Goal: Task Accomplishment & Management: Complete application form

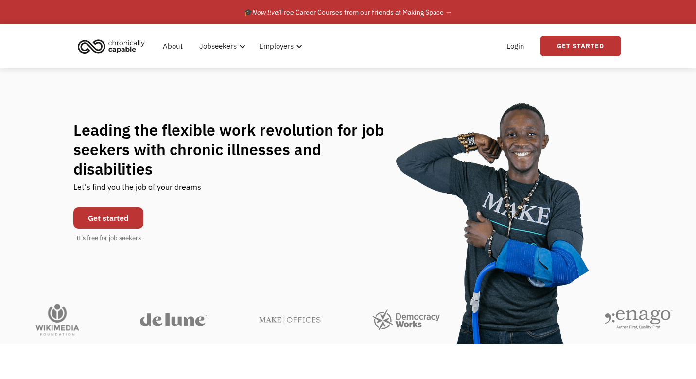
click at [111, 207] on link "Get started" at bounding box center [108, 217] width 70 height 21
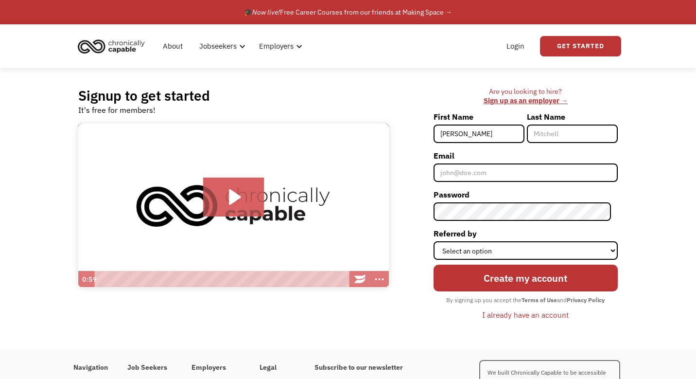
type input "Daniel"
type input "Miller"
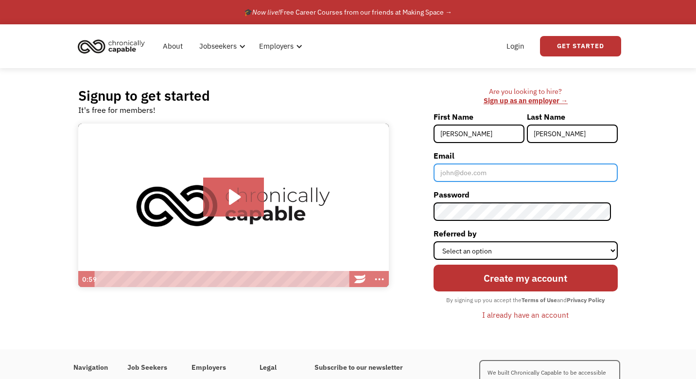
type input "daniel@demiller.nyc"
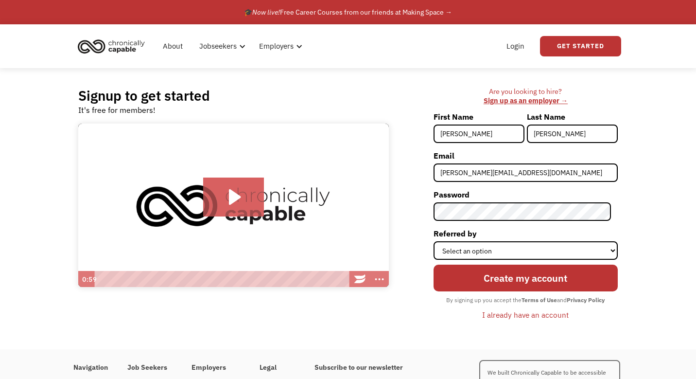
click at [416, 292] on div "Are you looking to hire? ‍ Sign up as an employer → First Name Daniel Last Name…" at bounding box center [507, 208] width 219 height 243
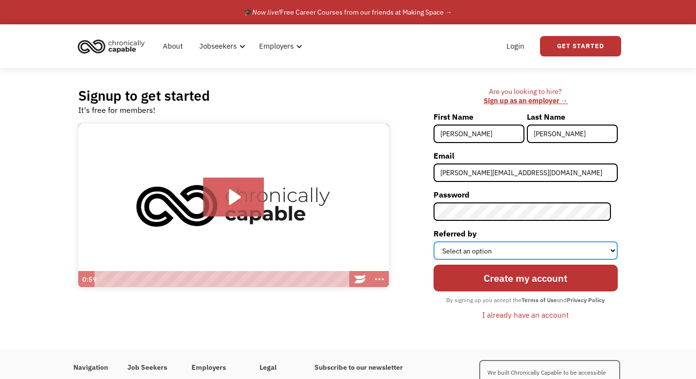
select select "Other"
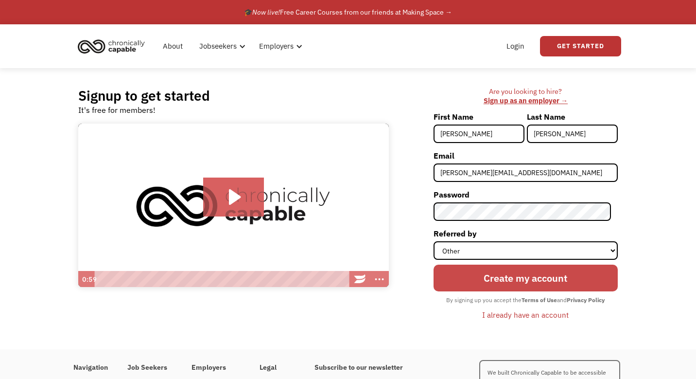
click at [512, 273] on input "Create my account" at bounding box center [525, 277] width 184 height 27
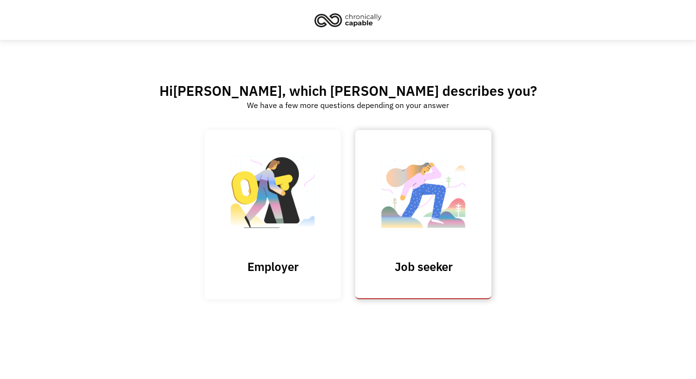
click at [421, 234] on img at bounding box center [423, 196] width 97 height 95
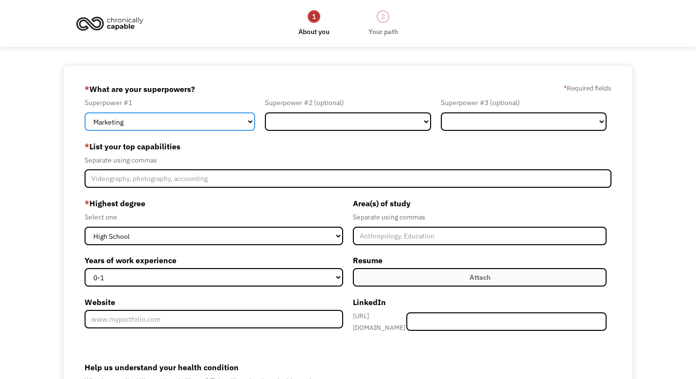
select select "Technology"
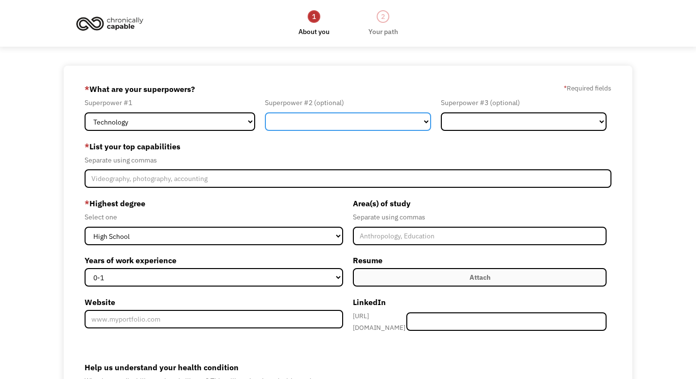
select select "Engineering & Construction"
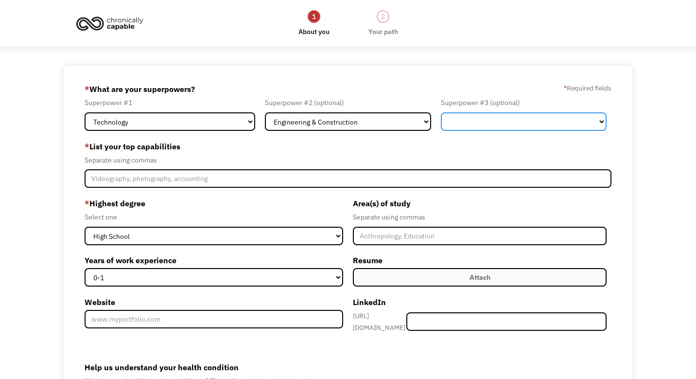
select select "Design"
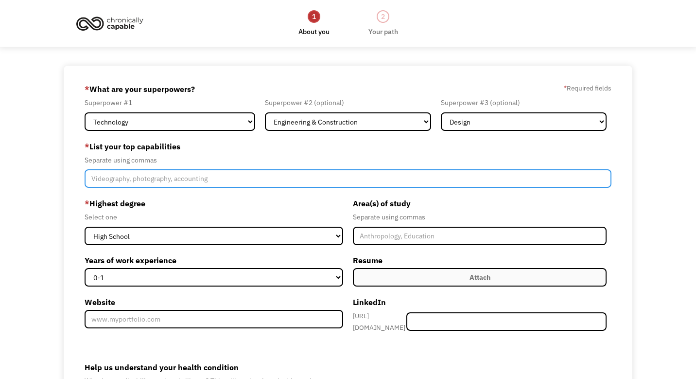
click at [424, 170] on input "Member-Create-Step1" at bounding box center [348, 178] width 527 height 18
type input "Software engineering, developer, software, front-end, front end,"
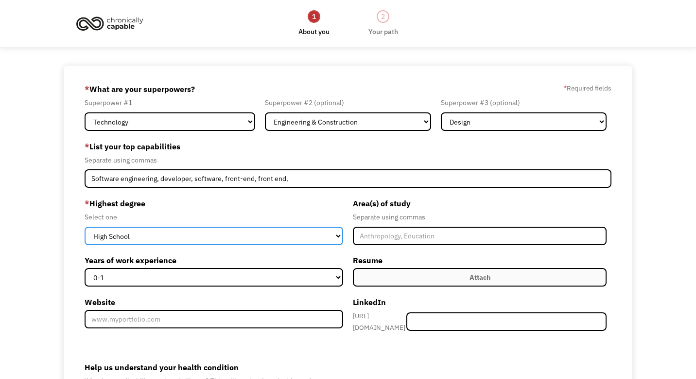
select select "bachelors"
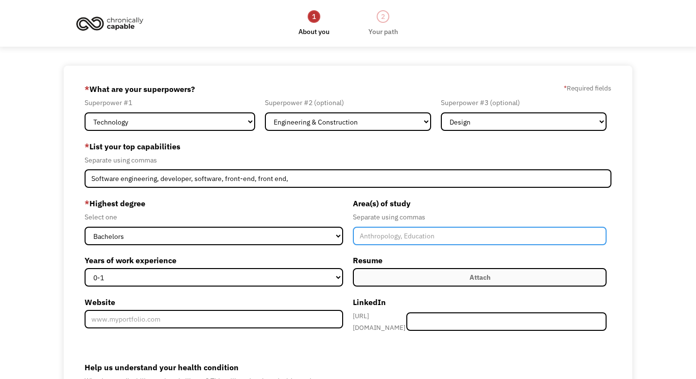
click at [363, 237] on input "Member-Create-Step1" at bounding box center [480, 235] width 254 height 18
type input "Digital Arts and Sciences Engineering, Computer Engineering"
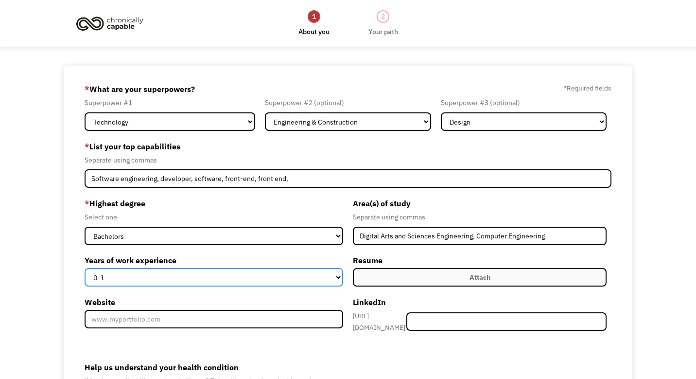
select select "11-15"
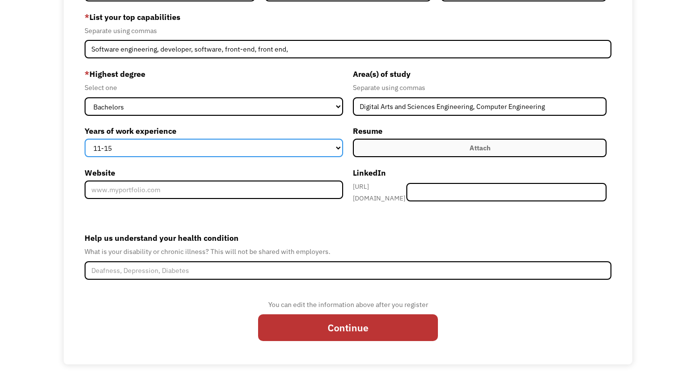
scroll to position [129, 0]
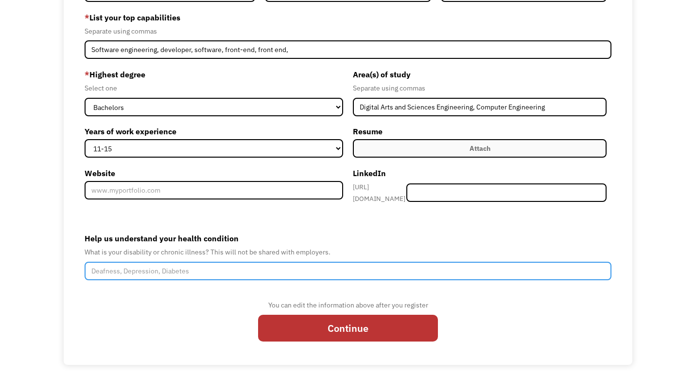
click at [292, 275] on input "Help us understand your health condition" at bounding box center [348, 270] width 527 height 18
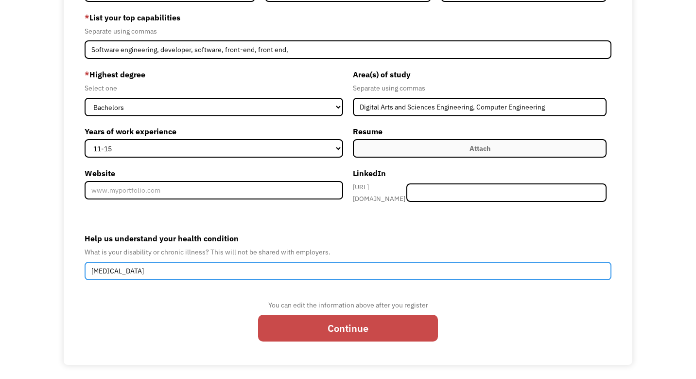
type input "Autoimmune Disorder"
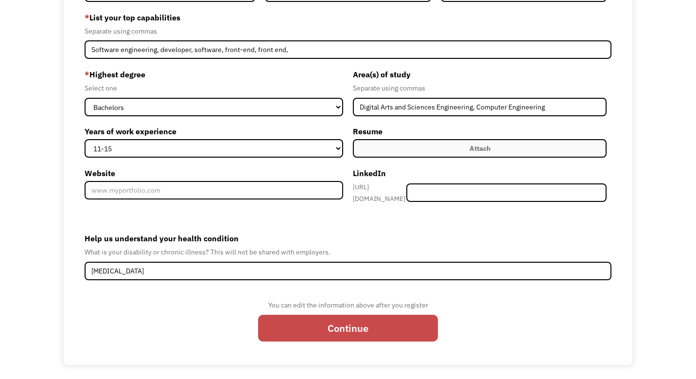
click at [348, 322] on input "Continue" at bounding box center [348, 327] width 180 height 27
type input "Please wait..."
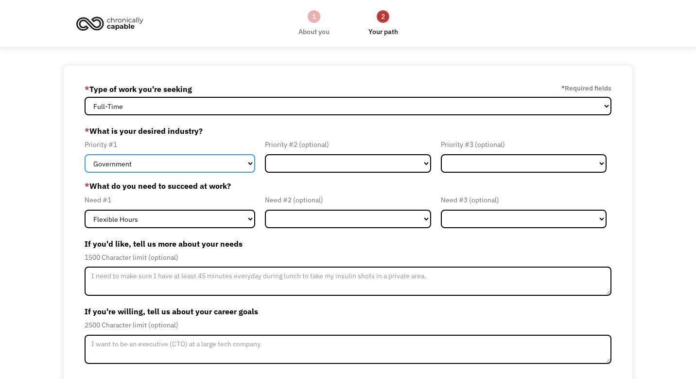
select select "Tech & Engineering"
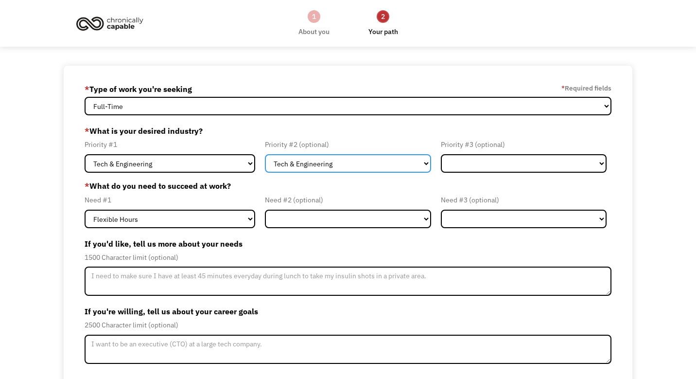
select select "Creative & Design"
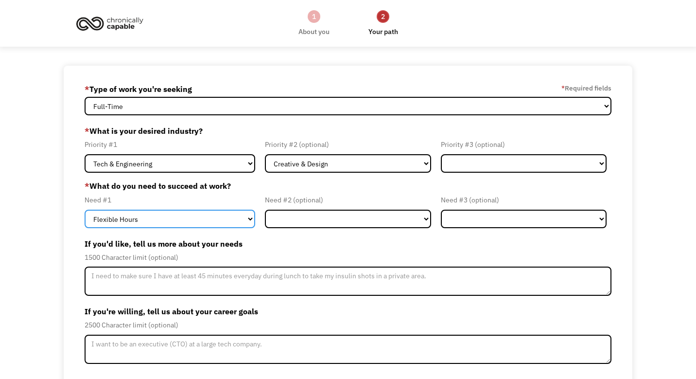
select select "Remote Work"
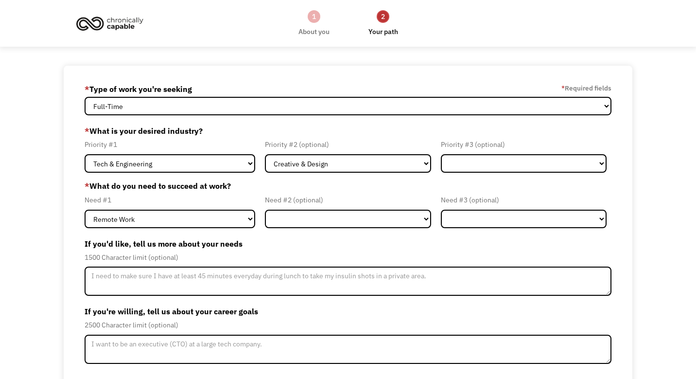
click at [264, 239] on label "If you'd like, tell us more about your needs" at bounding box center [348, 244] width 527 height 16
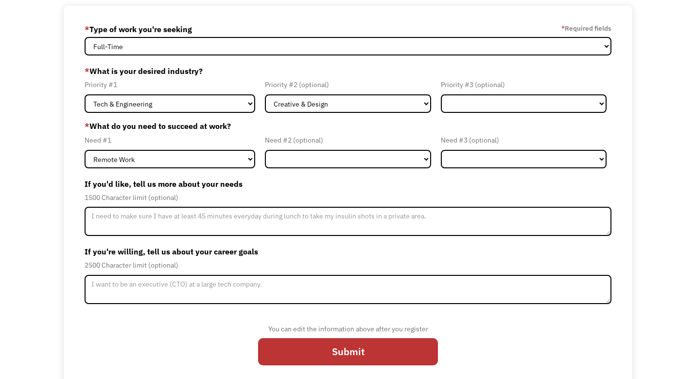
scroll to position [60, 0]
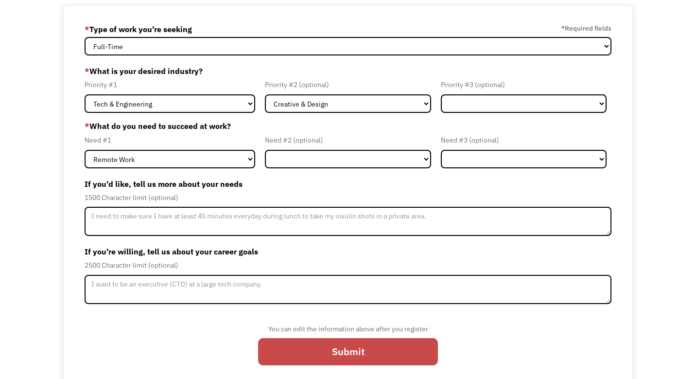
click at [317, 346] on input "Submit" at bounding box center [348, 351] width 180 height 27
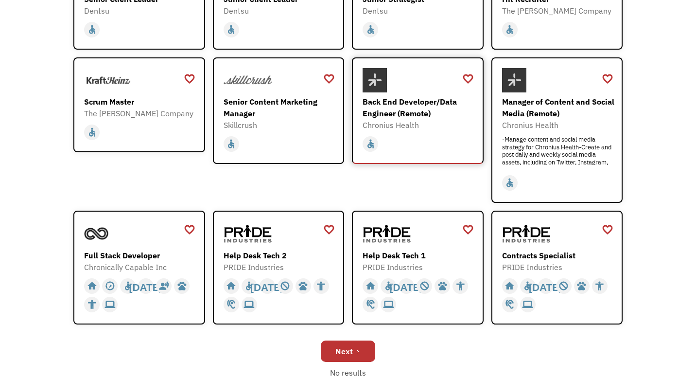
scroll to position [219, 0]
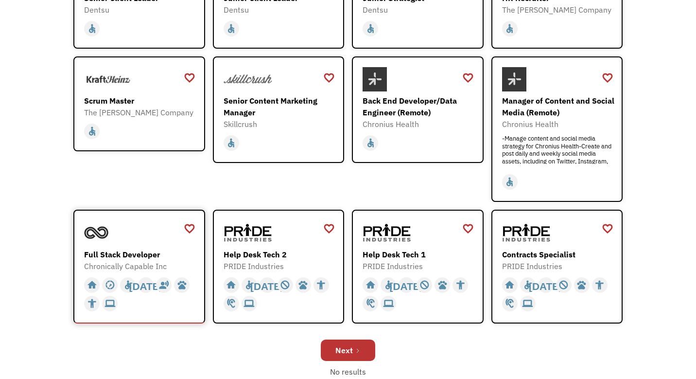
click at [142, 254] on div "Full Stack Developer" at bounding box center [140, 254] width 113 height 12
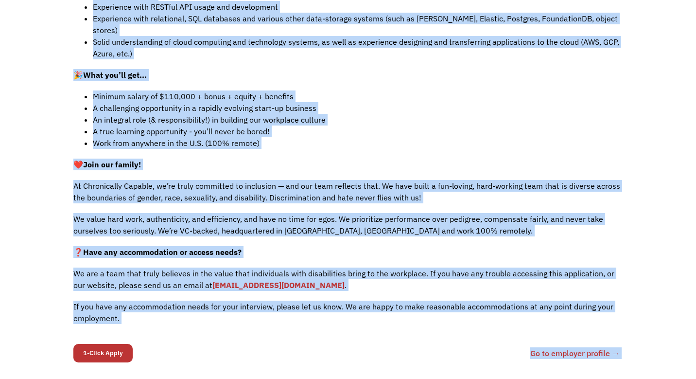
scroll to position [634, 0]
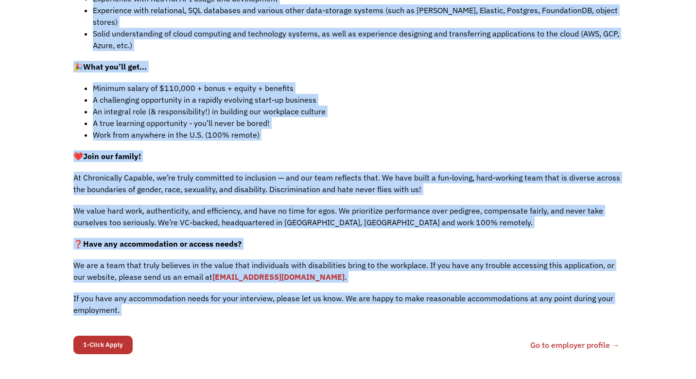
drag, startPoint x: 70, startPoint y: 95, endPoint x: 261, endPoint y: 316, distance: 292.2
click at [261, 316] on body "Congrats! You applied 68dea13998a0d9b461912d92 daniel@demiller.nyc Daniel Mille…" at bounding box center [348, 35] width 696 height 1339
copy body "Chronically Capable Inc | Full Stack Developer Apply Now daniel@demiller.nyc Se…"
click at [268, 205] on p "We value hard work, authenticity, and efficiency, and have no time for egos. We…" at bounding box center [347, 216] width 549 height 23
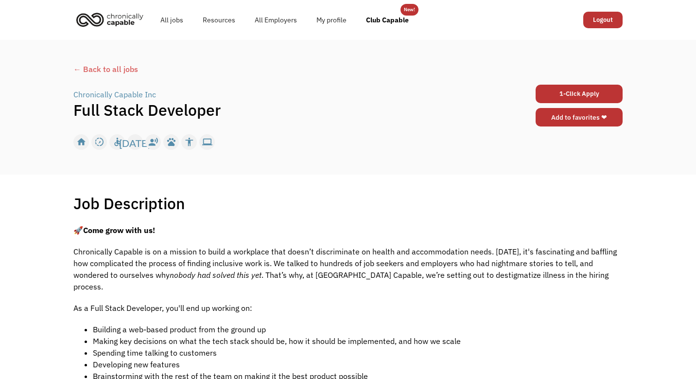
scroll to position [0, 0]
click at [569, 120] on link "Add to favorites ❤" at bounding box center [579, 117] width 87 height 18
click at [183, 19] on link "All jobs" at bounding box center [172, 19] width 42 height 31
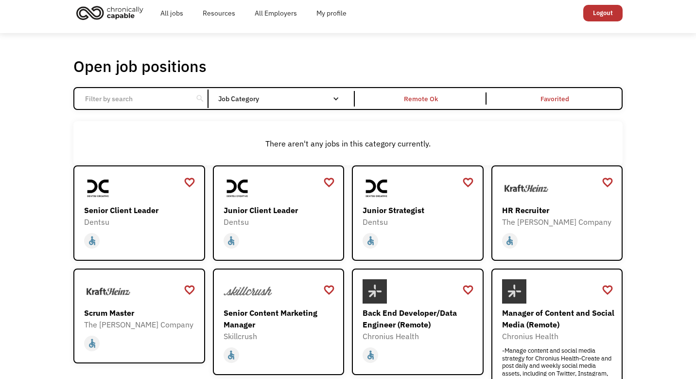
scroll to position [8, 0]
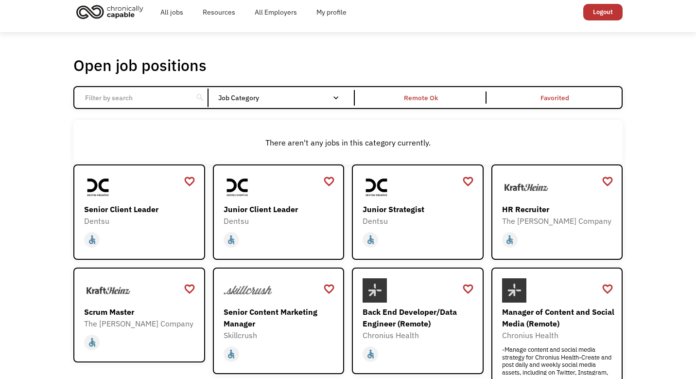
click at [314, 88] on div "search Filter by category Administration Communications & Public Relations Cust…" at bounding box center [347, 97] width 549 height 23
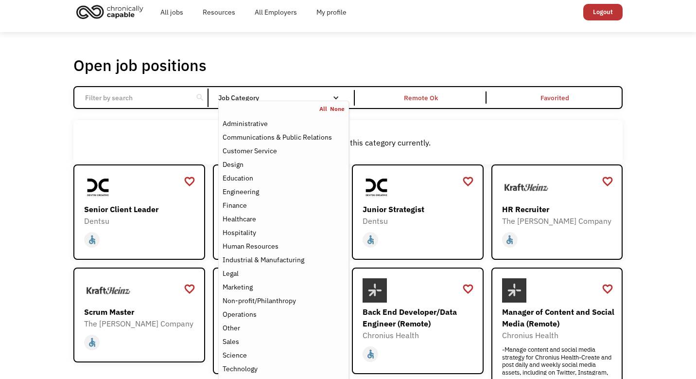
click at [314, 93] on div "Job Category" at bounding box center [283, 98] width 131 height 16
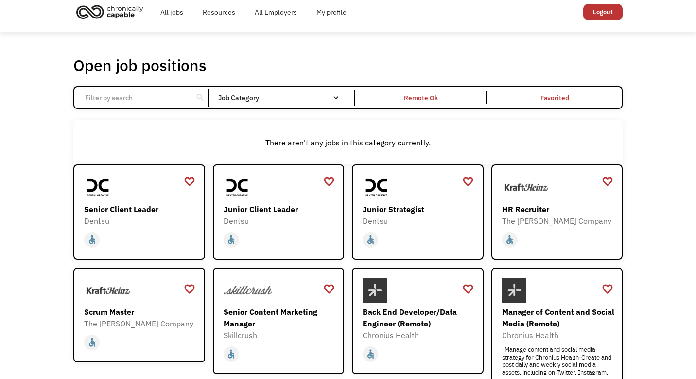
click at [314, 93] on div "Job Category" at bounding box center [283, 98] width 131 height 16
click at [406, 94] on div "Remote Ok" at bounding box center [421, 98] width 34 height 12
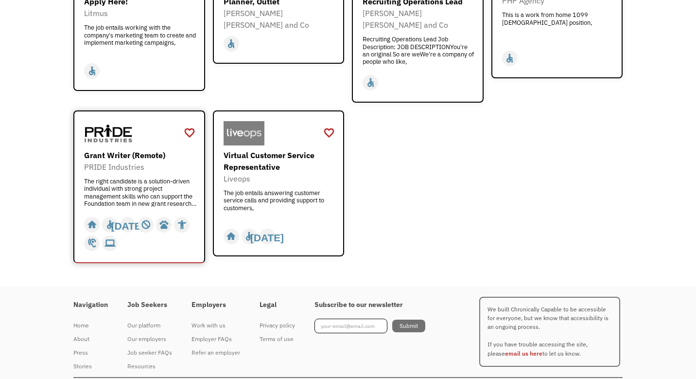
scroll to position [1243, 0]
click at [151, 347] on div "Job seeker FAQs" at bounding box center [149, 353] width 45 height 12
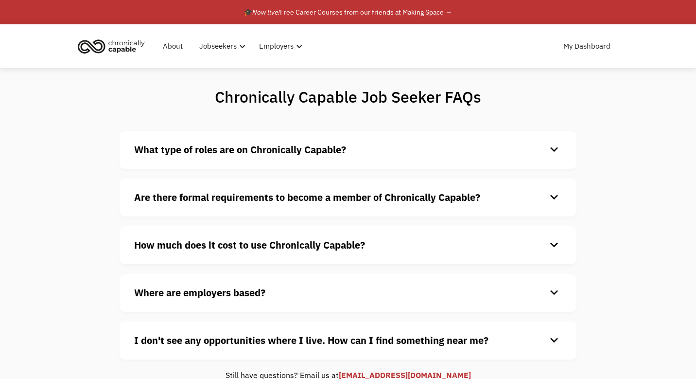
click at [406, 154] on h4 "What type of roles are on Chronically Capable?" at bounding box center [340, 149] width 412 height 15
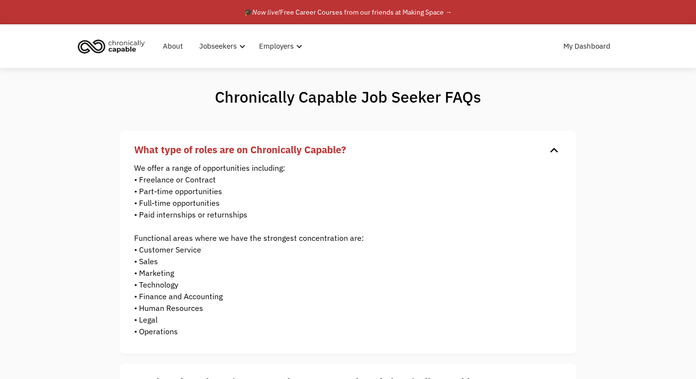
scroll to position [187, 0]
